Goal: Task Accomplishment & Management: Manage account settings

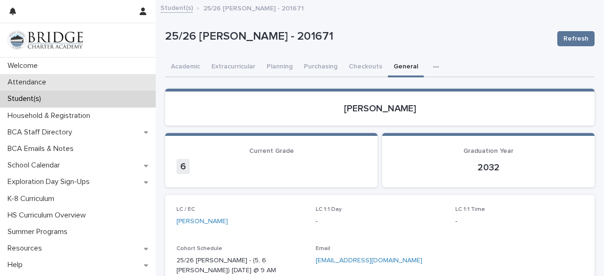
click at [35, 82] on p "Attendance" at bounding box center [29, 82] width 50 height 9
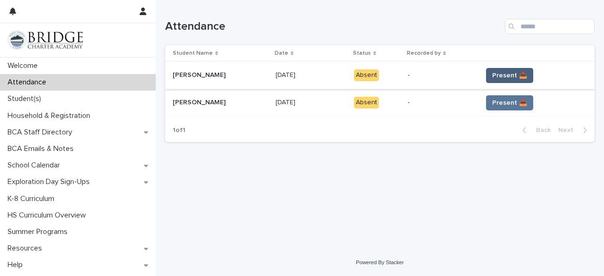
click at [503, 74] on span "Present 📥" at bounding box center [509, 75] width 35 height 9
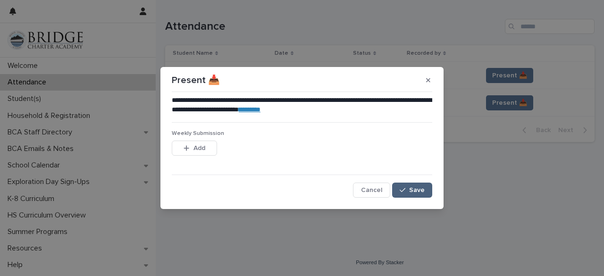
click at [417, 189] on span "Save" at bounding box center [417, 190] width 16 height 7
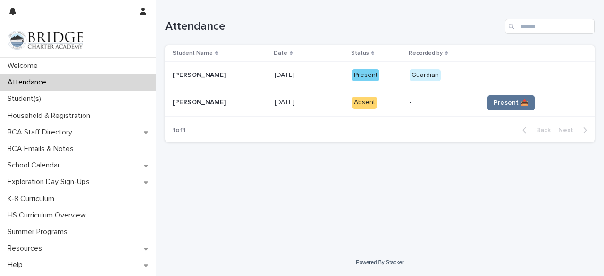
click at [513, 100] on span "Present 📥" at bounding box center [511, 102] width 35 height 9
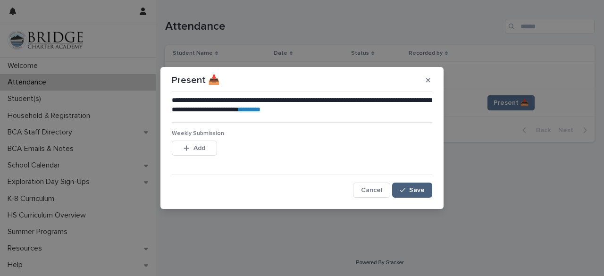
click at [412, 188] on span "Save" at bounding box center [417, 190] width 16 height 7
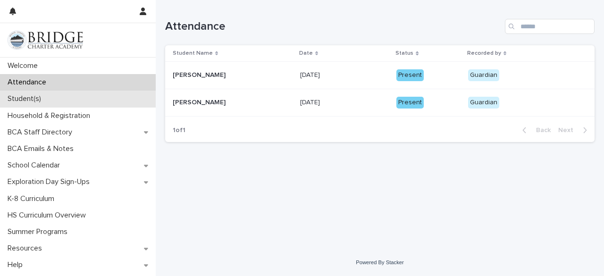
click at [53, 97] on div "Student(s)" at bounding box center [78, 99] width 156 height 17
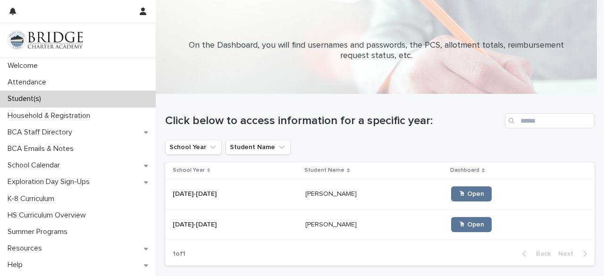
click at [305, 196] on p "[PERSON_NAME]" at bounding box center [331, 193] width 53 height 10
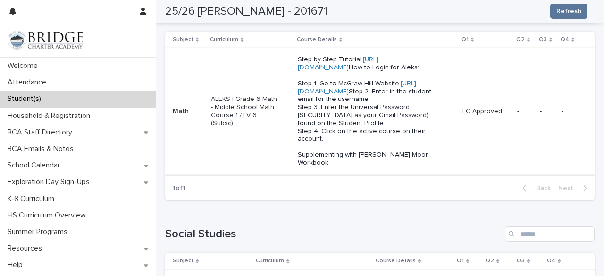
scroll to position [425, 0]
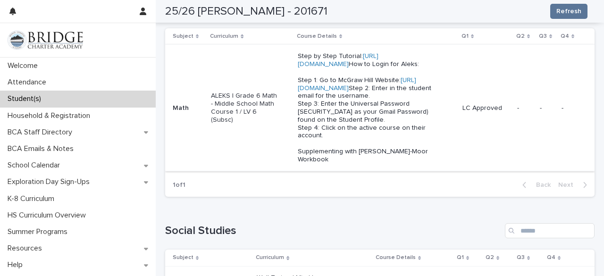
click at [368, 92] on link "[URL][DOMAIN_NAME]" at bounding box center [357, 84] width 118 height 15
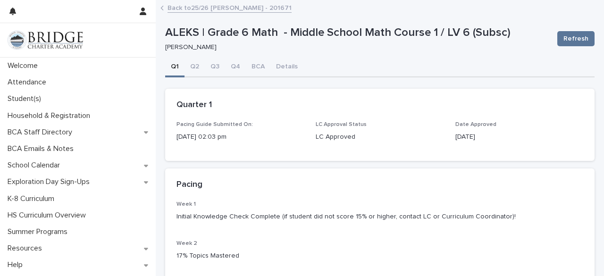
click at [189, 8] on link "Back to 25/26 [PERSON_NAME] - 201671" at bounding box center [230, 7] width 124 height 11
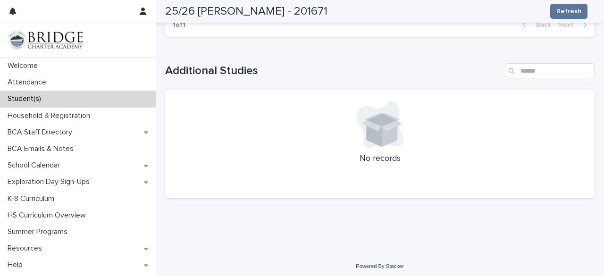
scroll to position [1021, 0]
